Goal: Information Seeking & Learning: Find specific fact

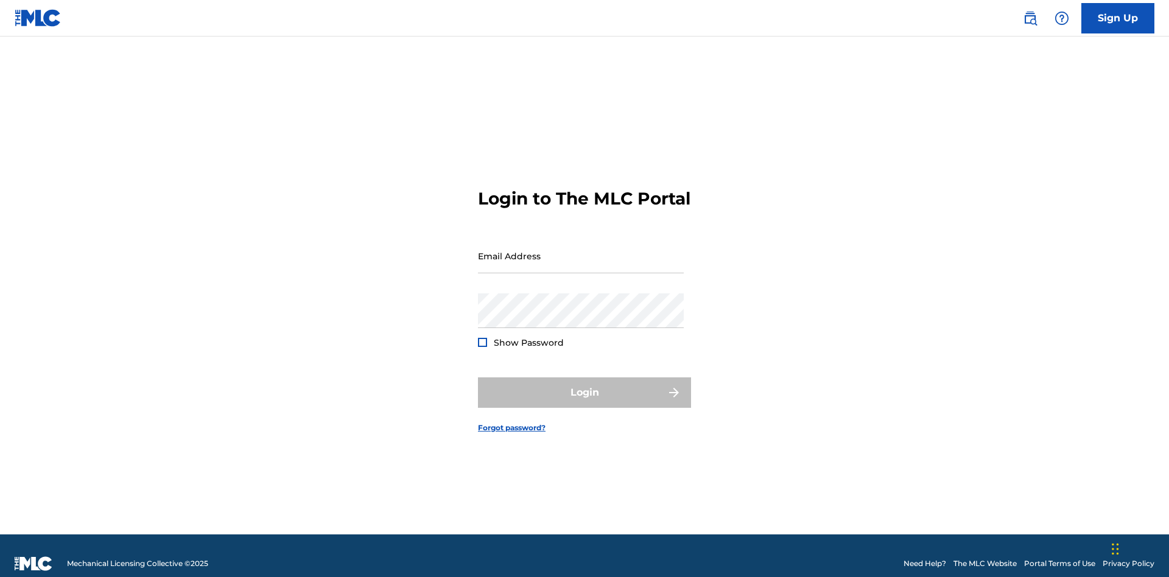
scroll to position [16, 0]
click at [581, 250] on input "Email Address" at bounding box center [581, 256] width 206 height 35
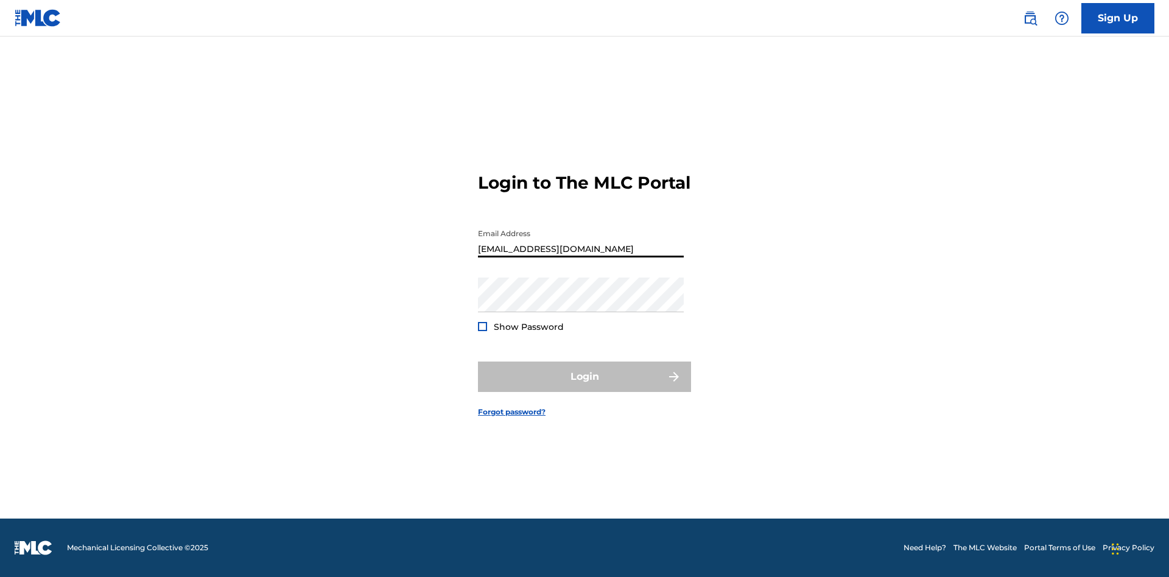
scroll to position [0, 33]
type input "[EMAIL_ADDRESS][DOMAIN_NAME]"
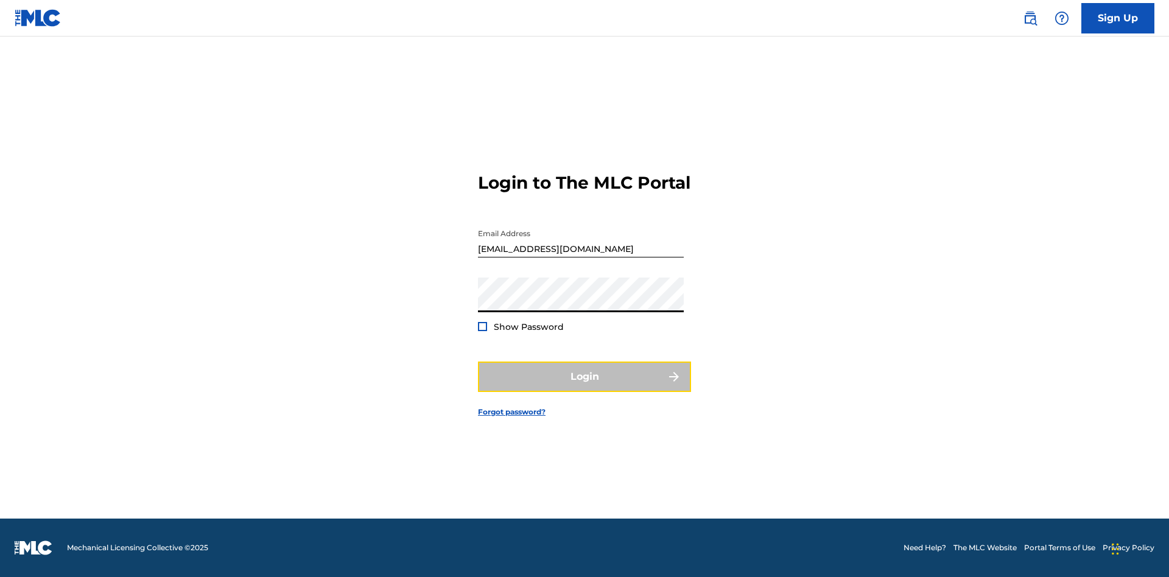
click at [584, 387] on button "Login" at bounding box center [584, 377] width 213 height 30
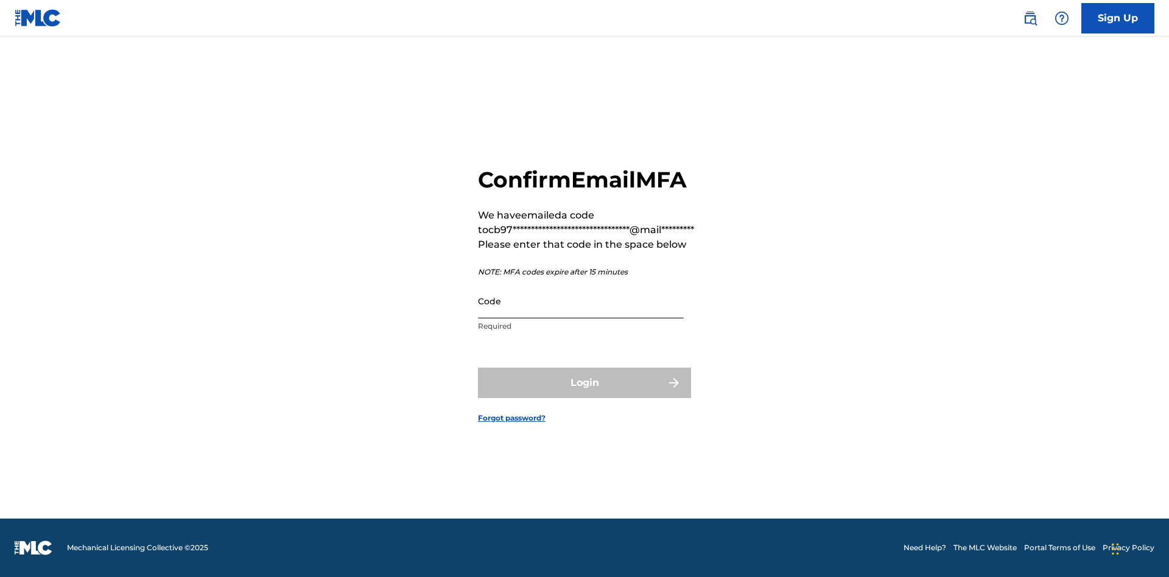
click at [581, 301] on input "Code" at bounding box center [581, 301] width 206 height 35
type input "954023"
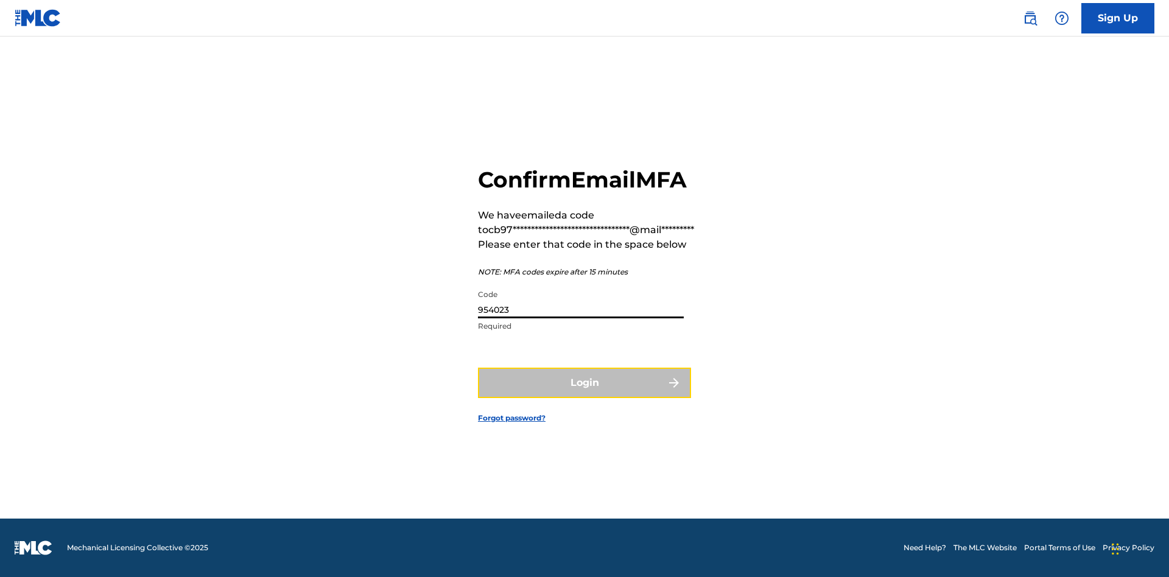
click at [584, 382] on button "Login" at bounding box center [584, 383] width 213 height 30
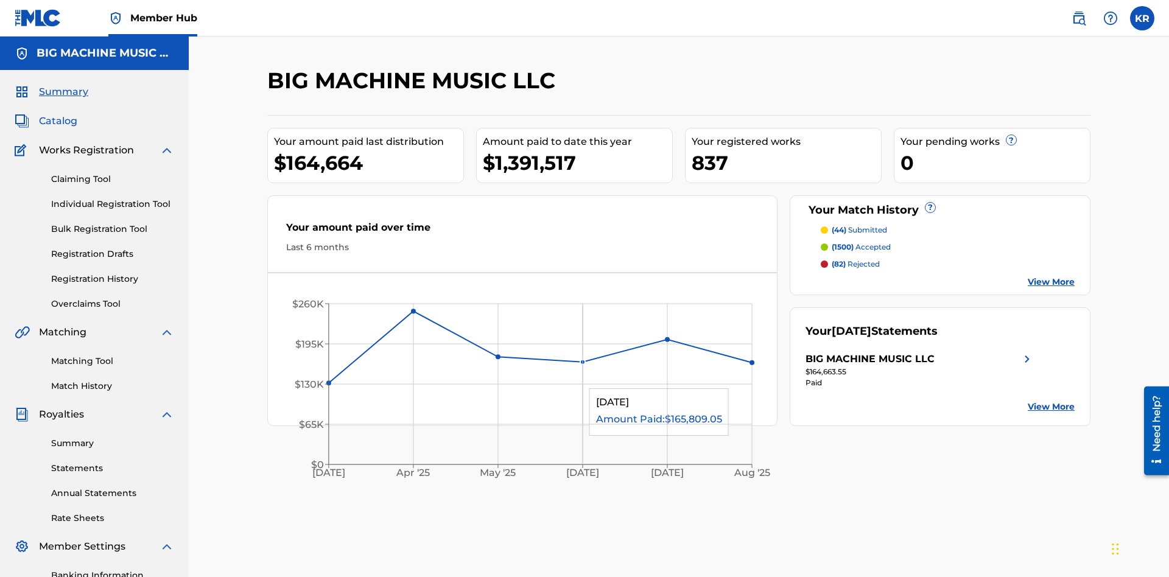
click at [58, 114] on span "Catalog" at bounding box center [58, 121] width 38 height 15
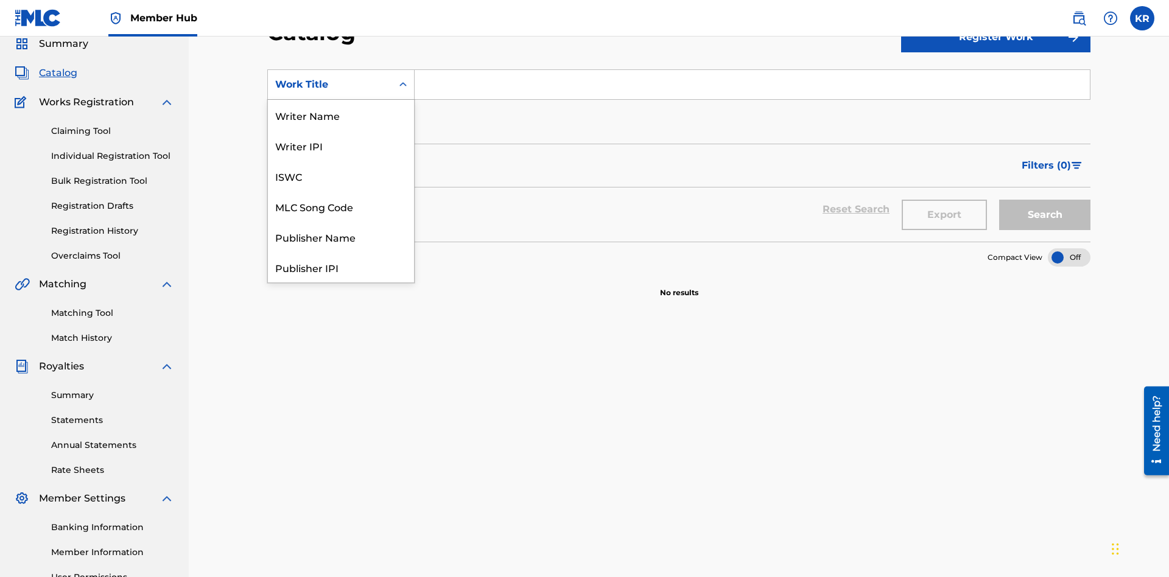
scroll to position [183, 0]
click at [341, 237] on div "ISRC" at bounding box center [341, 237] width 146 height 30
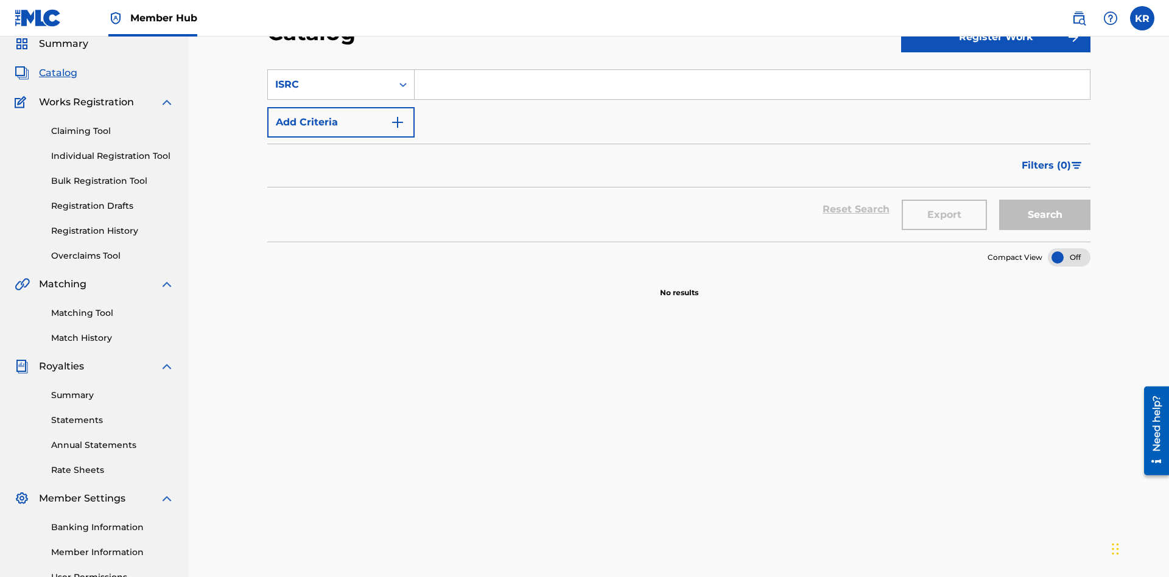
click at [752, 88] on input "Search Form" at bounding box center [752, 84] width 675 height 29
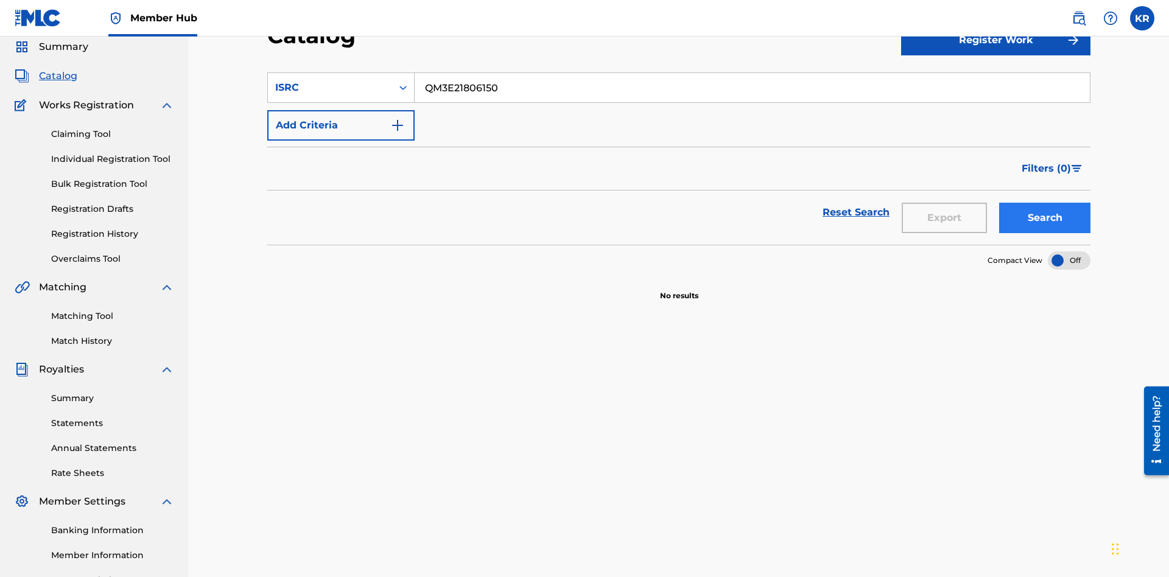
type input "QM3E21806150"
click at [1045, 203] on button "Search" at bounding box center [1044, 218] width 91 height 30
